Goal: Task Accomplishment & Management: Use online tool/utility

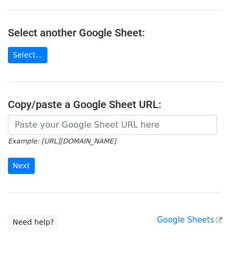
scroll to position [105, 0]
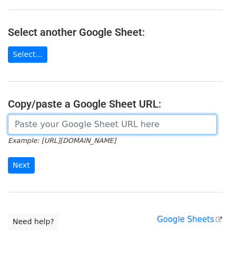
click at [63, 132] on input "url" at bounding box center [112, 124] width 209 height 20
paste input "[URL][DOMAIN_NAME]"
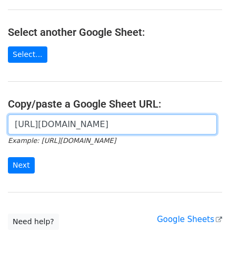
scroll to position [0, 240]
type input "[URL][DOMAIN_NAME]"
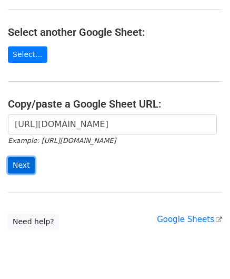
click at [24, 162] on input "Next" at bounding box center [21, 165] width 27 height 16
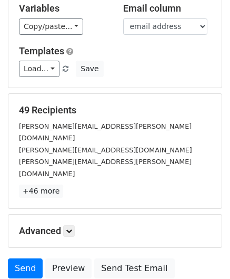
scroll to position [129, 0]
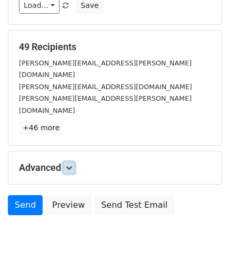
click at [72, 164] on icon at bounding box center [69, 167] width 6 height 6
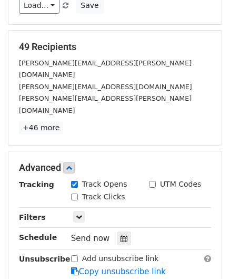
drag, startPoint x: 122, startPoint y: 207, endPoint x: 123, endPoint y: 202, distance: 5.5
click at [122, 231] on div at bounding box center [124, 238] width 14 height 14
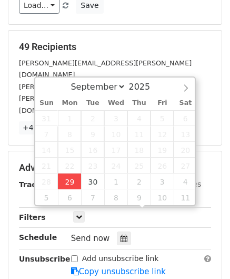
type input "2025-09-29 12:00"
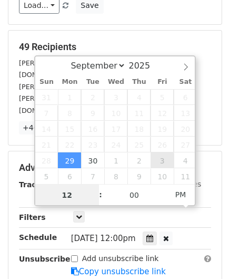
paste input "Hour"
type input "2"
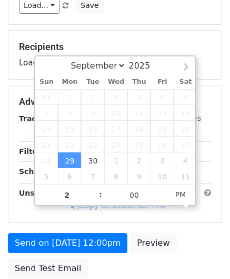
type input "2025-09-29 14:00"
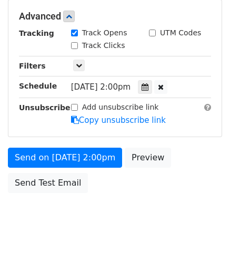
scroll to position [256, 0]
